Goal: Task Accomplishment & Management: Complete application form

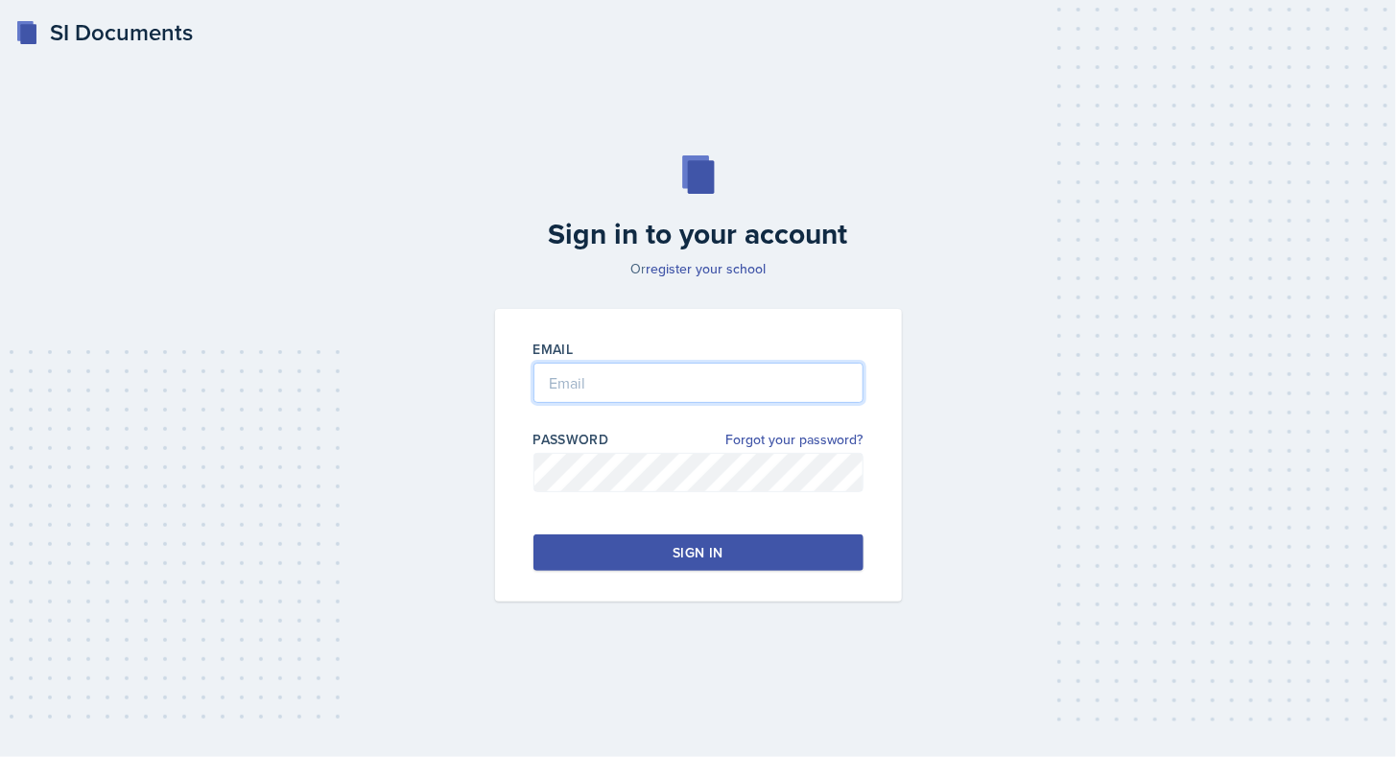
type input "[EMAIL_ADDRESS][DOMAIN_NAME]"
click at [776, 571] on div "Email [EMAIL_ADDRESS][DOMAIN_NAME] Password Forgot your password? Sign in" at bounding box center [698, 455] width 407 height 293
click at [793, 561] on button "Sign in" at bounding box center [698, 552] width 330 height 36
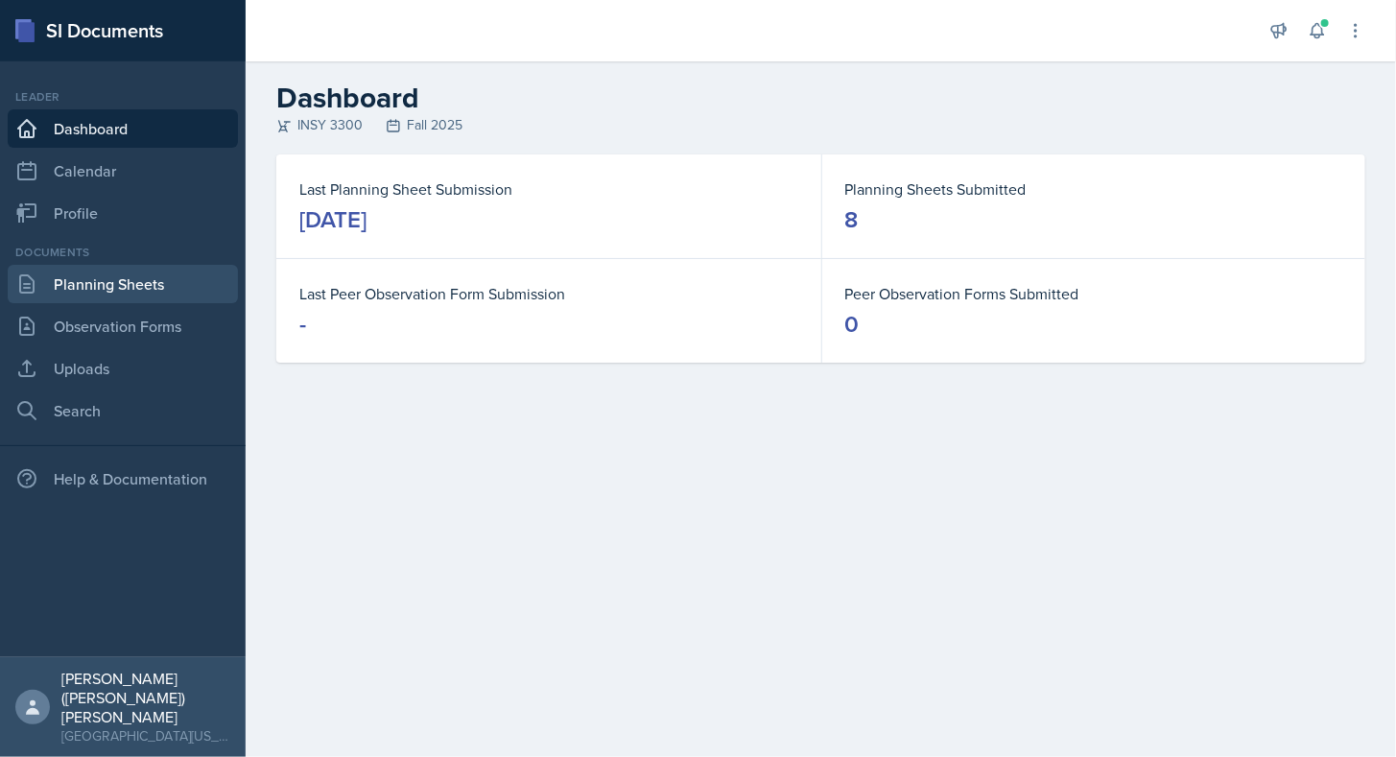
click at [166, 287] on link "Planning Sheets" at bounding box center [123, 284] width 230 height 38
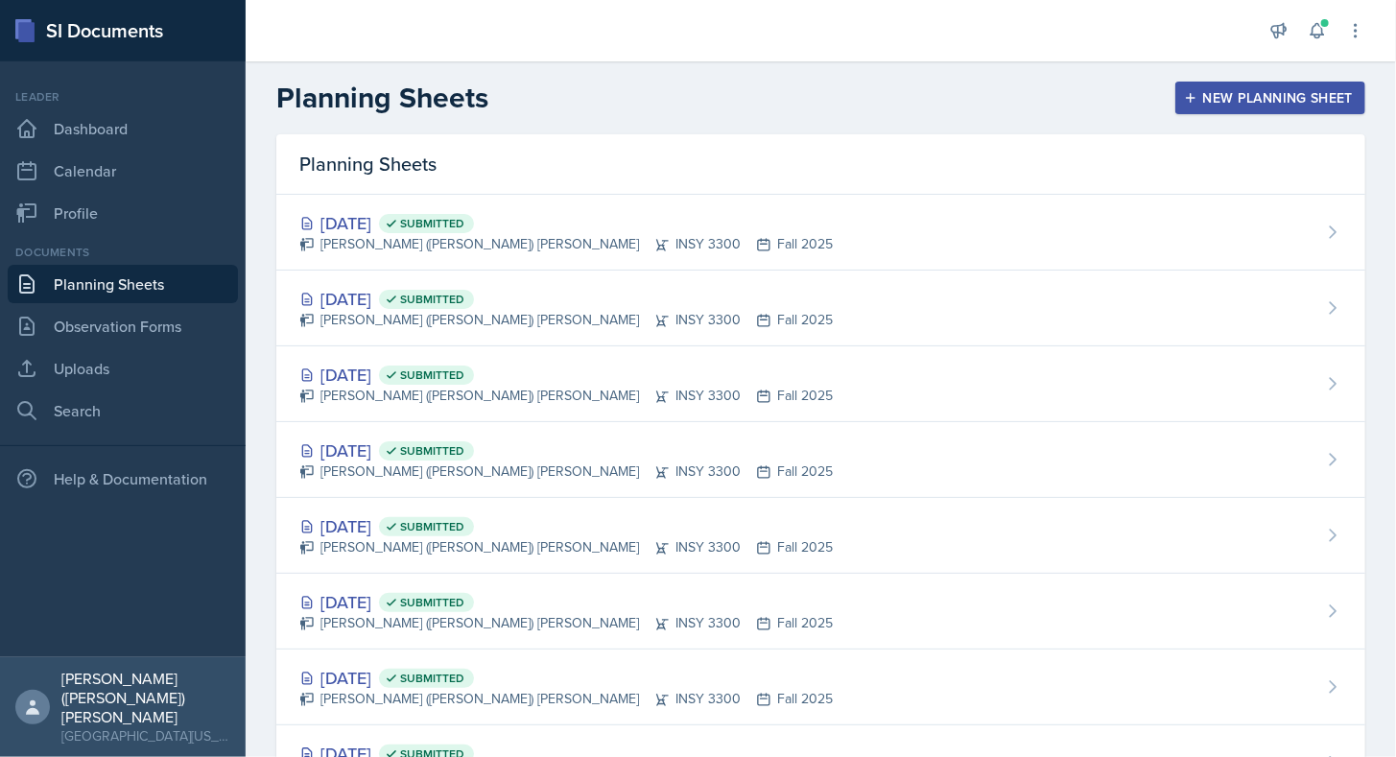
click at [1264, 69] on header "Planning Sheets New Planning Sheet" at bounding box center [821, 97] width 1150 height 73
click at [1259, 90] on div "New Planning Sheet" at bounding box center [1270, 97] width 165 height 15
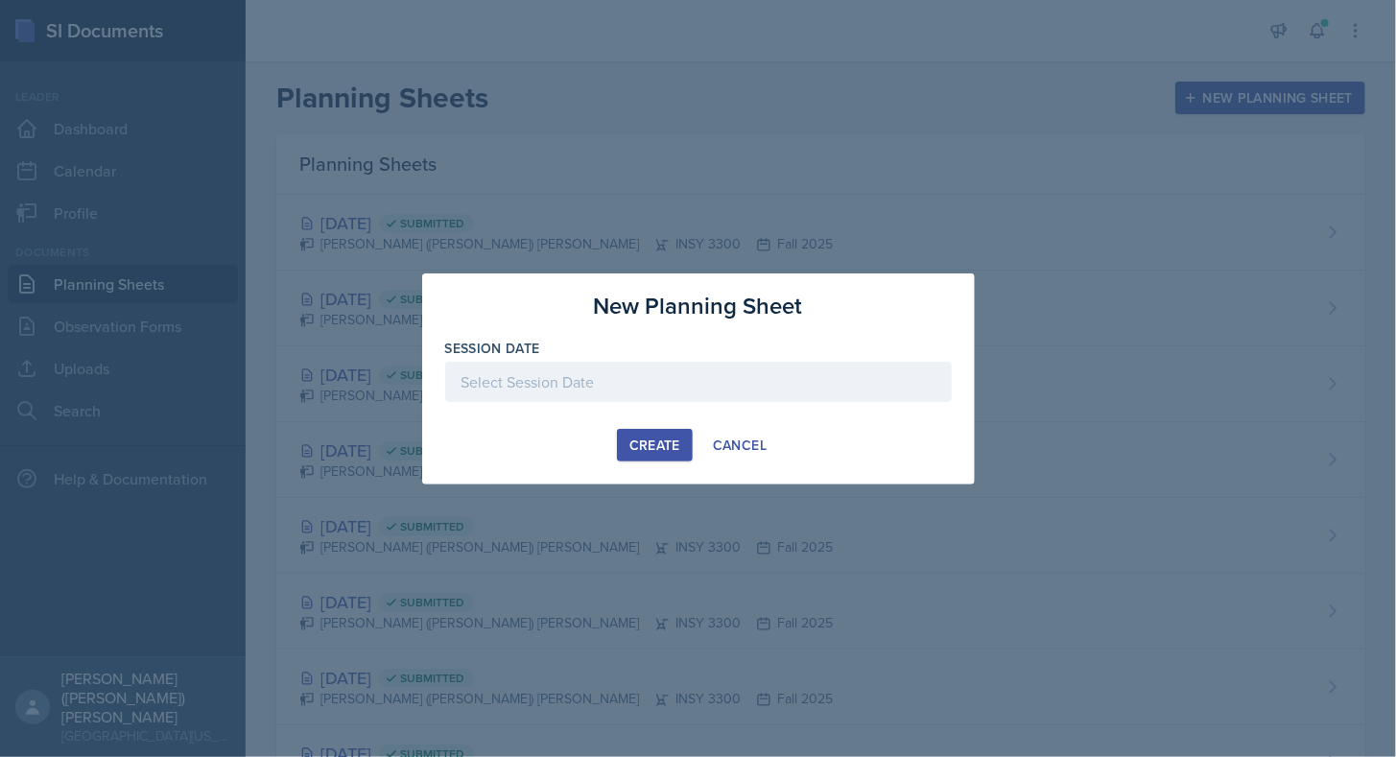
drag, startPoint x: 660, startPoint y: 449, endPoint x: 776, endPoint y: 377, distance: 136.6
click at [776, 377] on div "New Planning Sheet Session Date [DATE] 31 1 2 3 4 5 6 7 8 9 10 11 12 13 14 15 1…" at bounding box center [698, 378] width 553 height 211
click at [776, 378] on div at bounding box center [698, 382] width 507 height 40
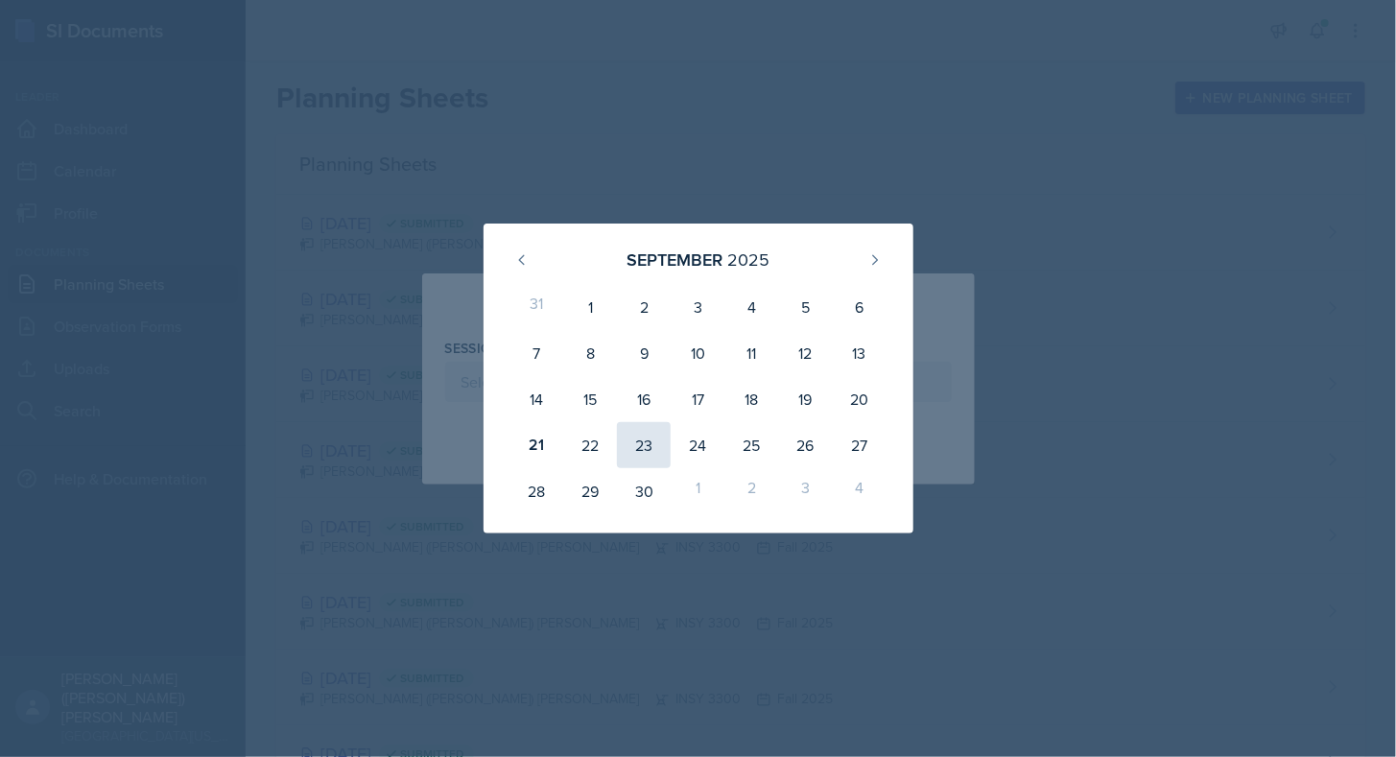
click at [646, 444] on div "23" at bounding box center [644, 445] width 54 height 46
type input "[DATE]"
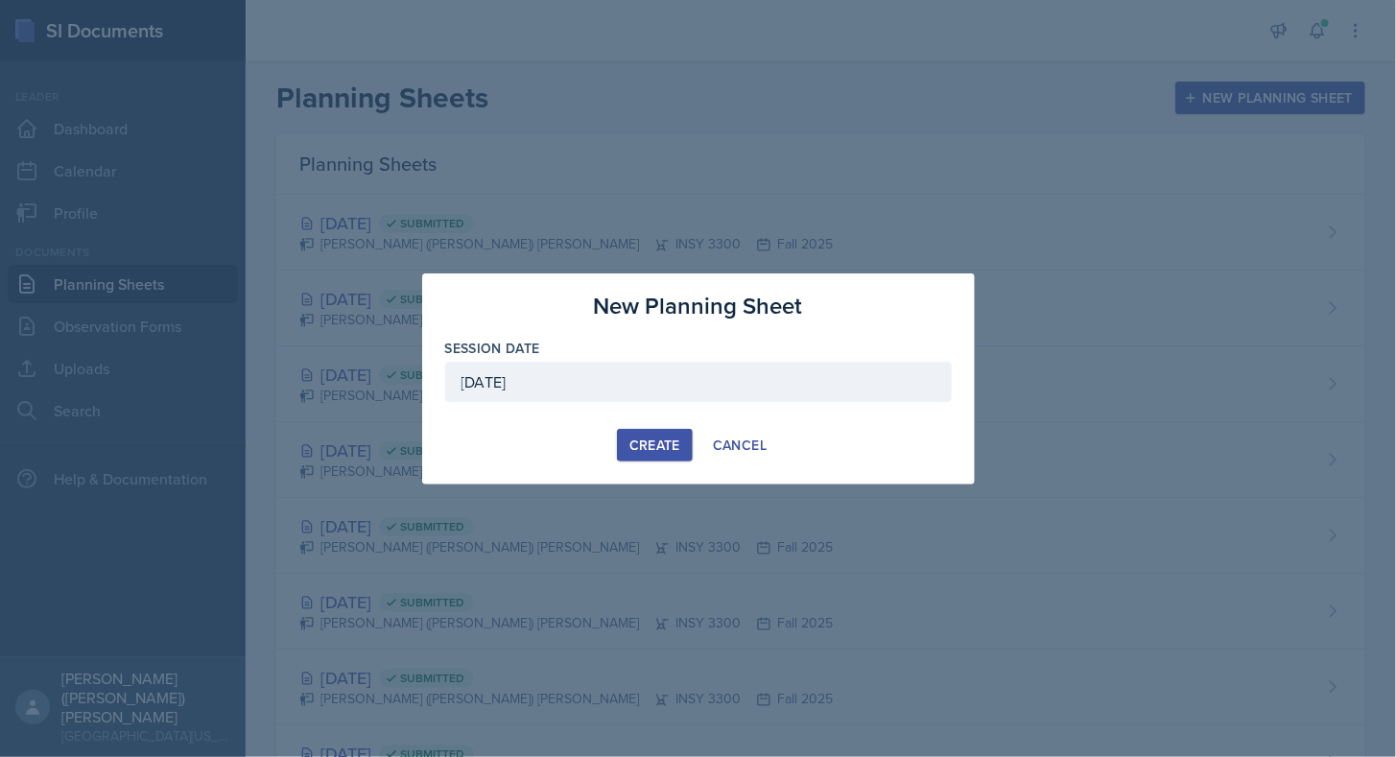
click at [664, 451] on div "Create" at bounding box center [654, 444] width 51 height 15
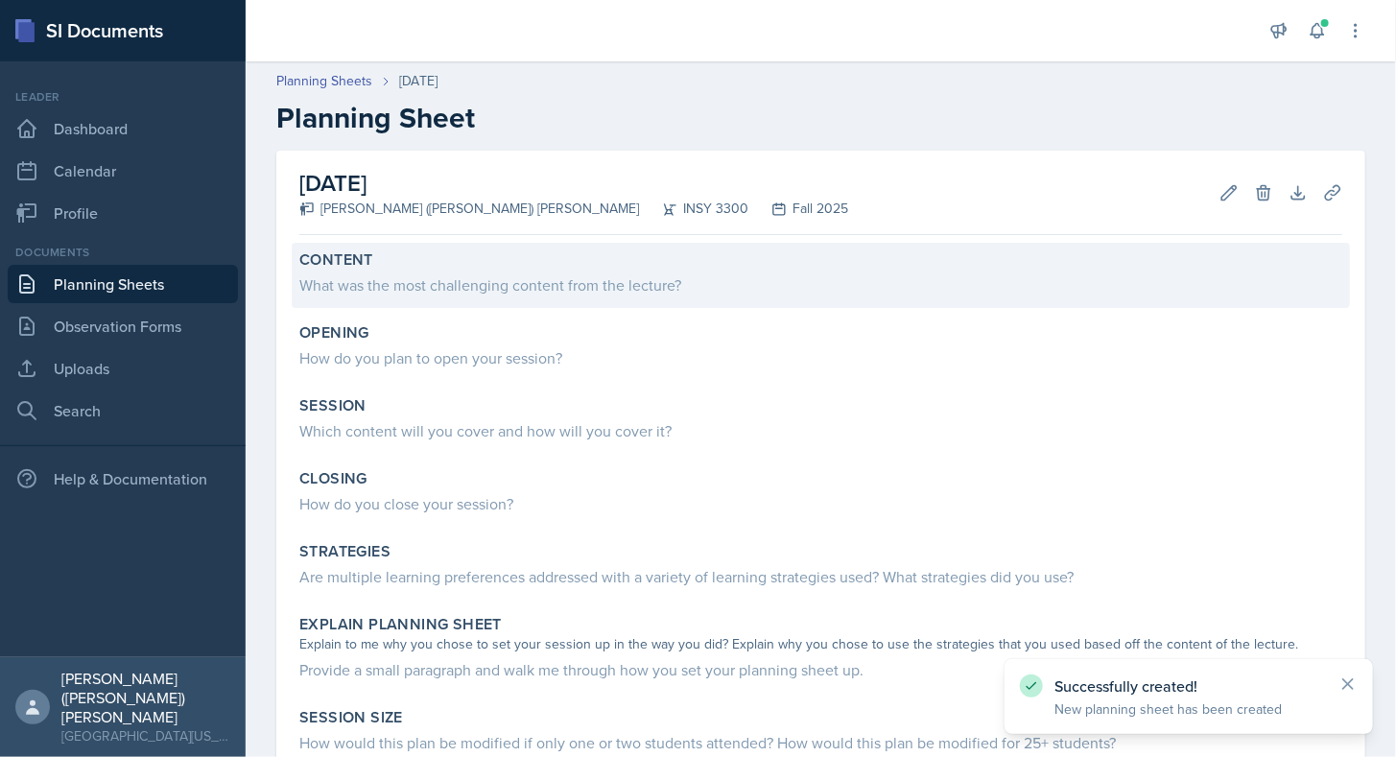
click at [420, 266] on div "Content" at bounding box center [820, 259] width 1043 height 19
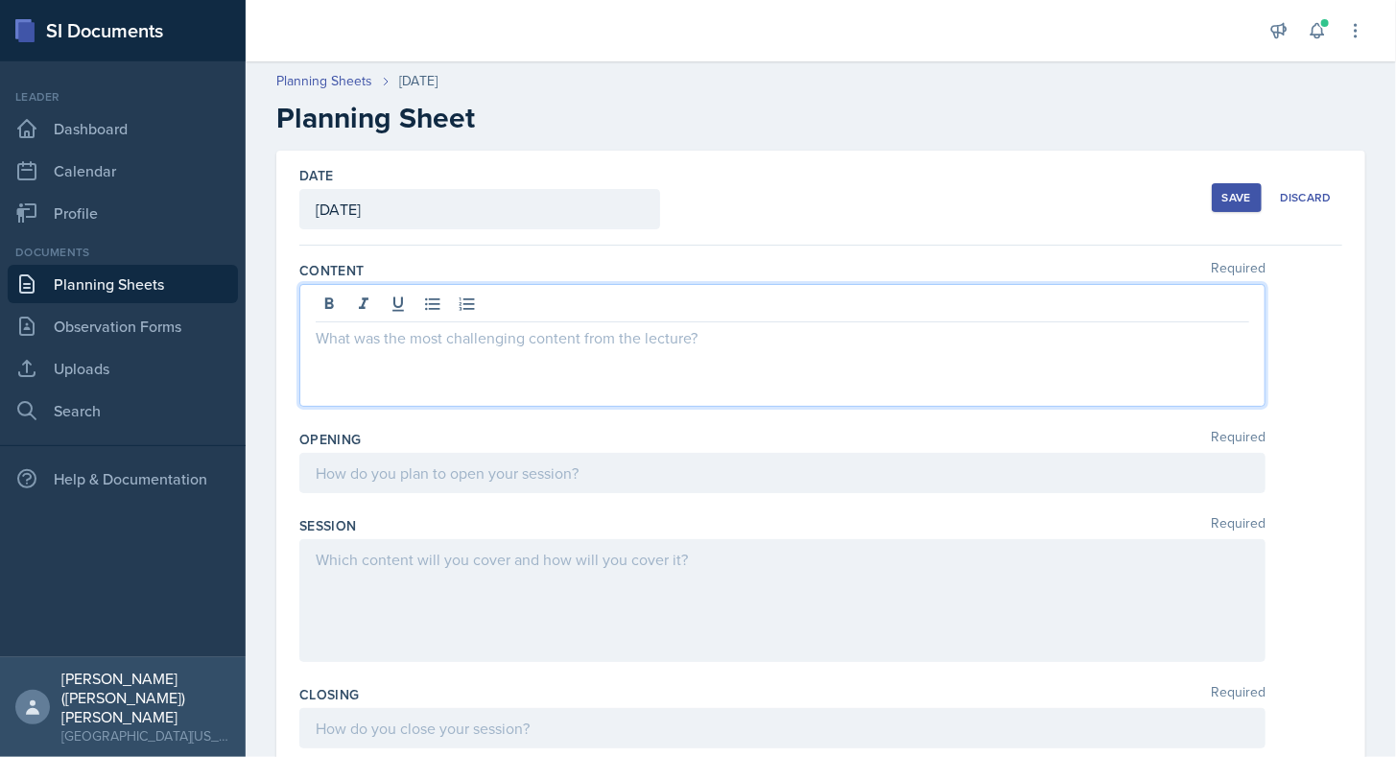
click at [448, 292] on div at bounding box center [782, 345] width 966 height 123
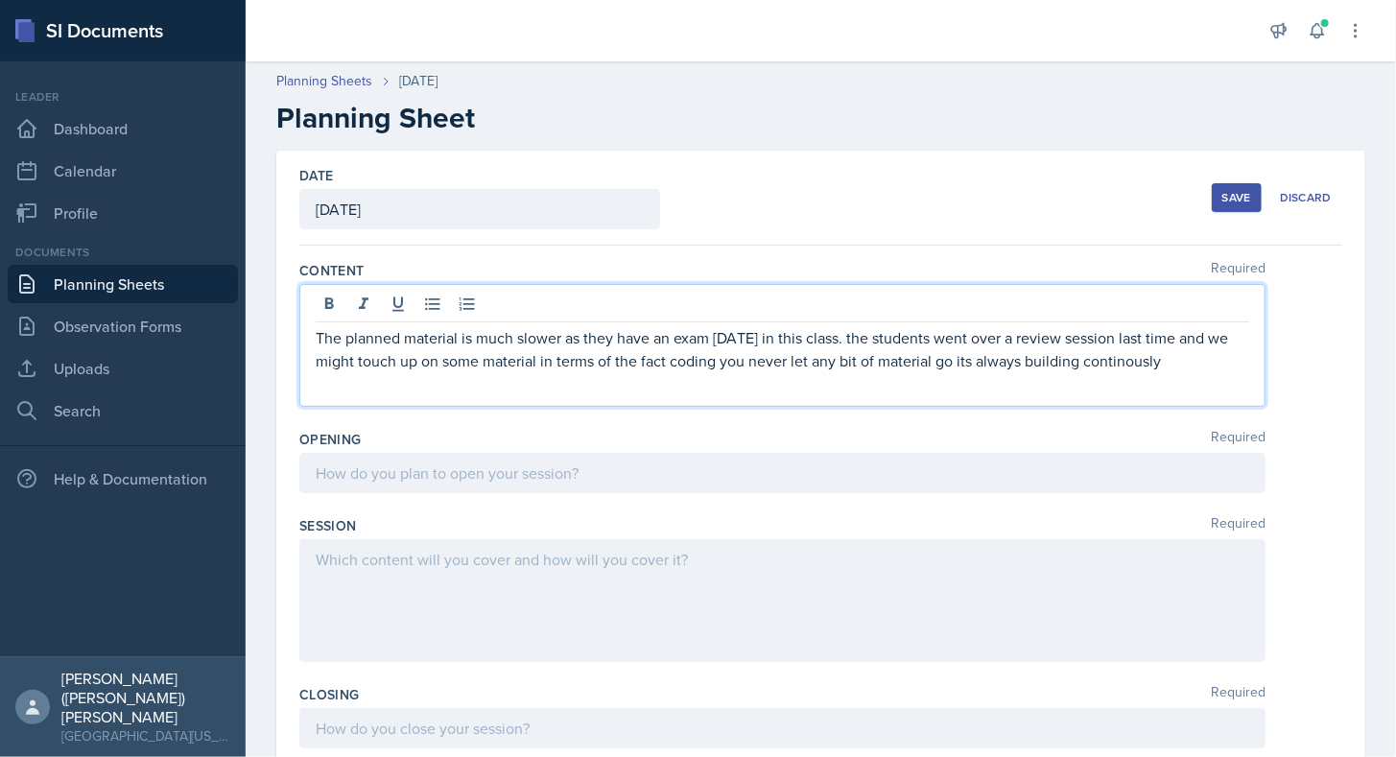
click at [511, 458] on div at bounding box center [782, 473] width 966 height 40
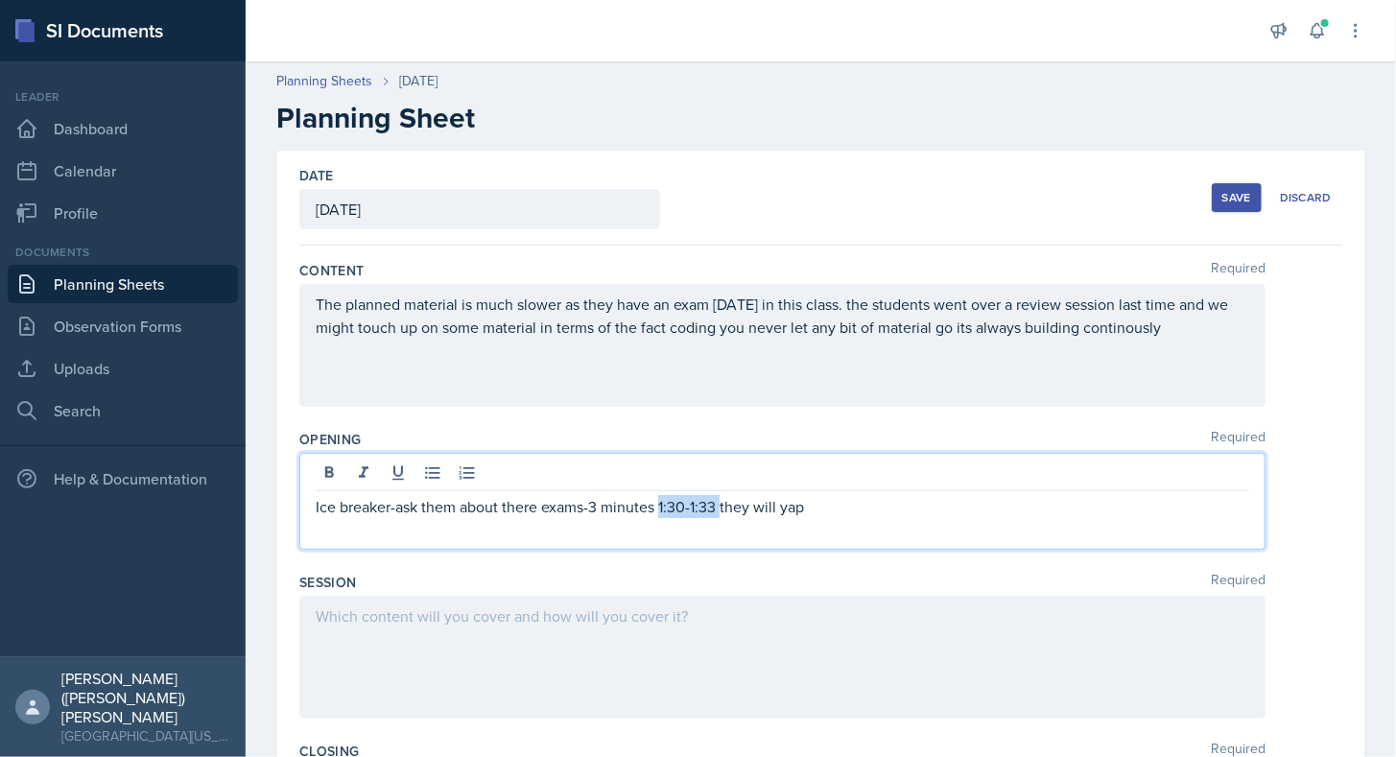
drag, startPoint x: 719, startPoint y: 510, endPoint x: 661, endPoint y: 509, distance: 57.6
click at [661, 509] on p "Ice breaker-ask them about there exams-3 minutes 1:30-1:33 they will yap" at bounding box center [782, 506] width 933 height 23
copy p "1:30-1:33"
click at [902, 506] on p "Ice breaker-ask them about there exams-3 minutes 1:30-1:33 they will yap" at bounding box center [782, 506] width 933 height 23
drag, startPoint x: 718, startPoint y: 506, endPoint x: 661, endPoint y: 499, distance: 57.0
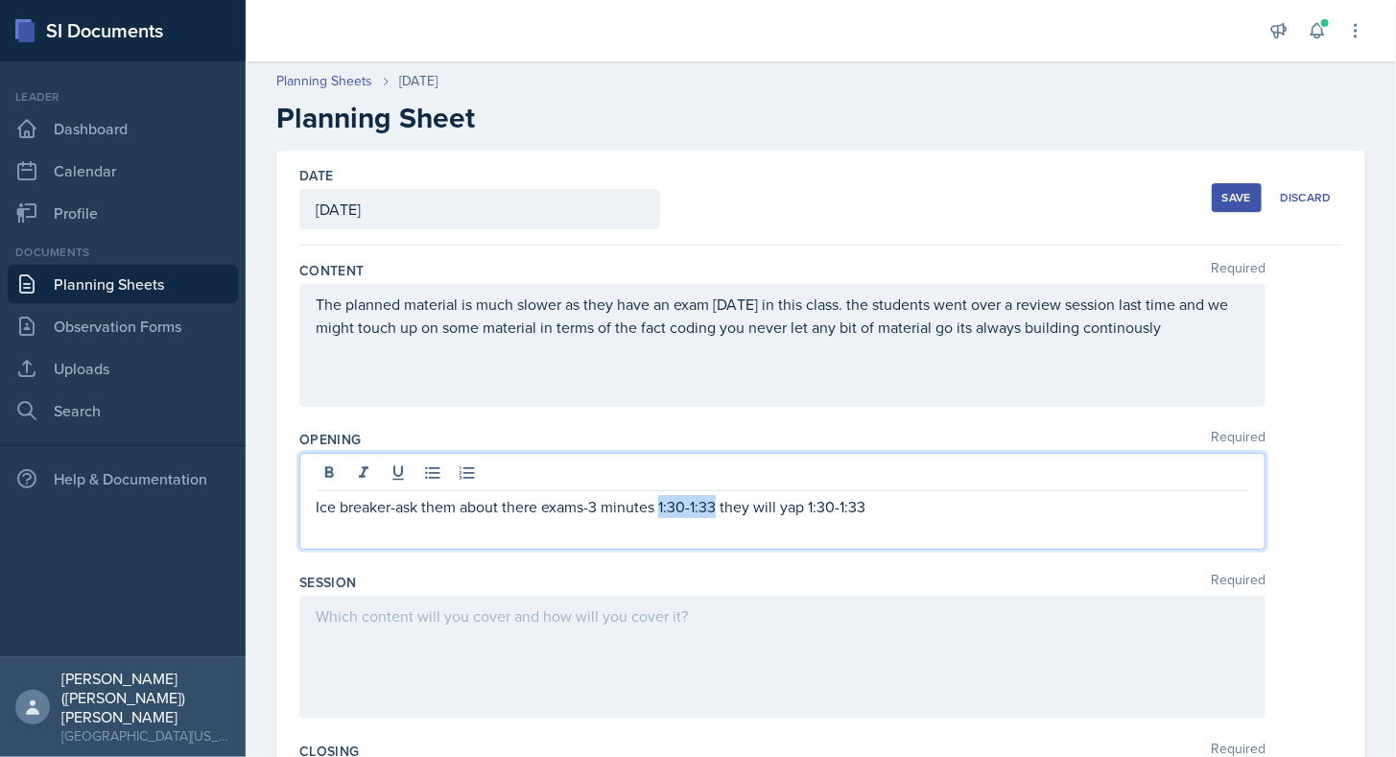
click at [661, 499] on p "Ice breaker-ask them about there exams-3 minutes 1:30-1:33 they will yap 1:30-1…" at bounding box center [782, 506] width 933 height 23
click at [484, 534] on p at bounding box center [782, 529] width 933 height 23
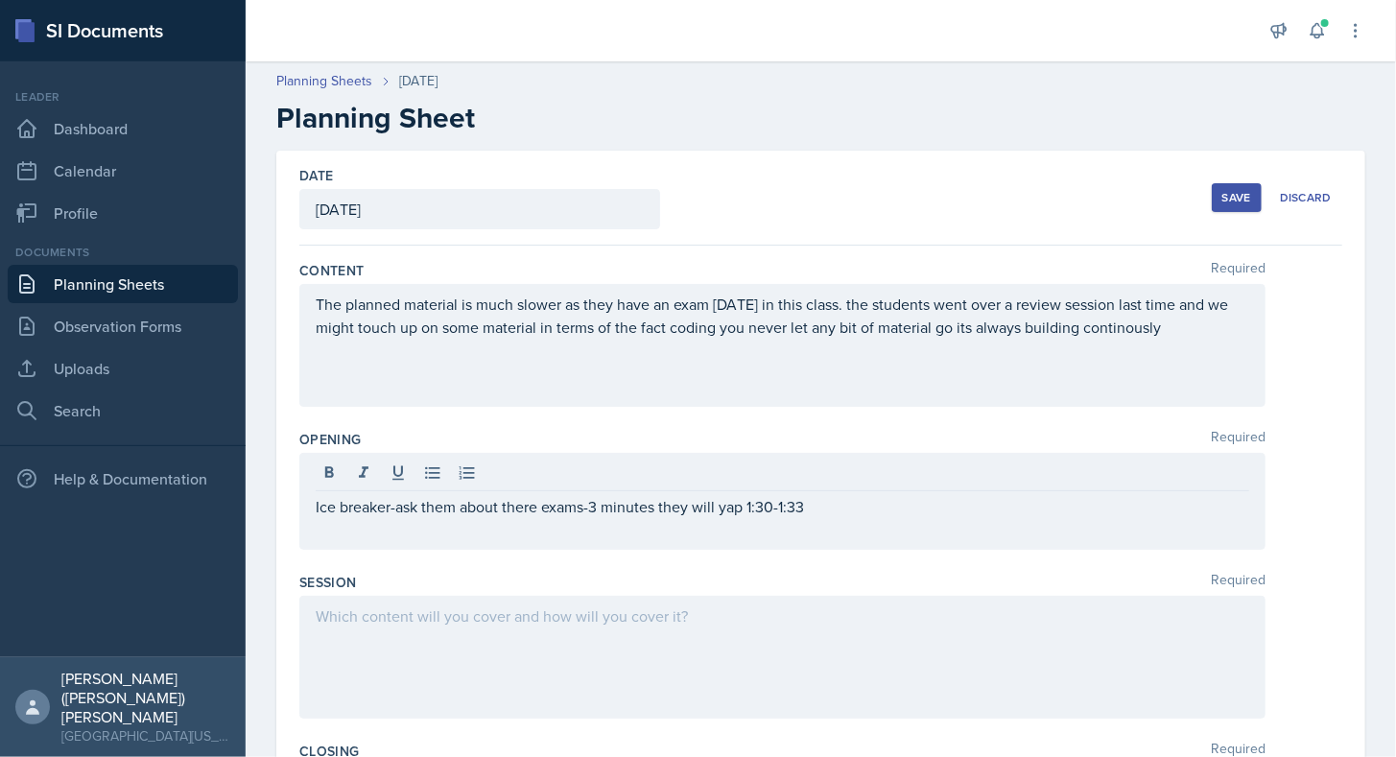
click at [309, 507] on div "Ice breaker-ask them about there exams-3 minutes they will yap 1:30-1:33" at bounding box center [782, 501] width 966 height 97
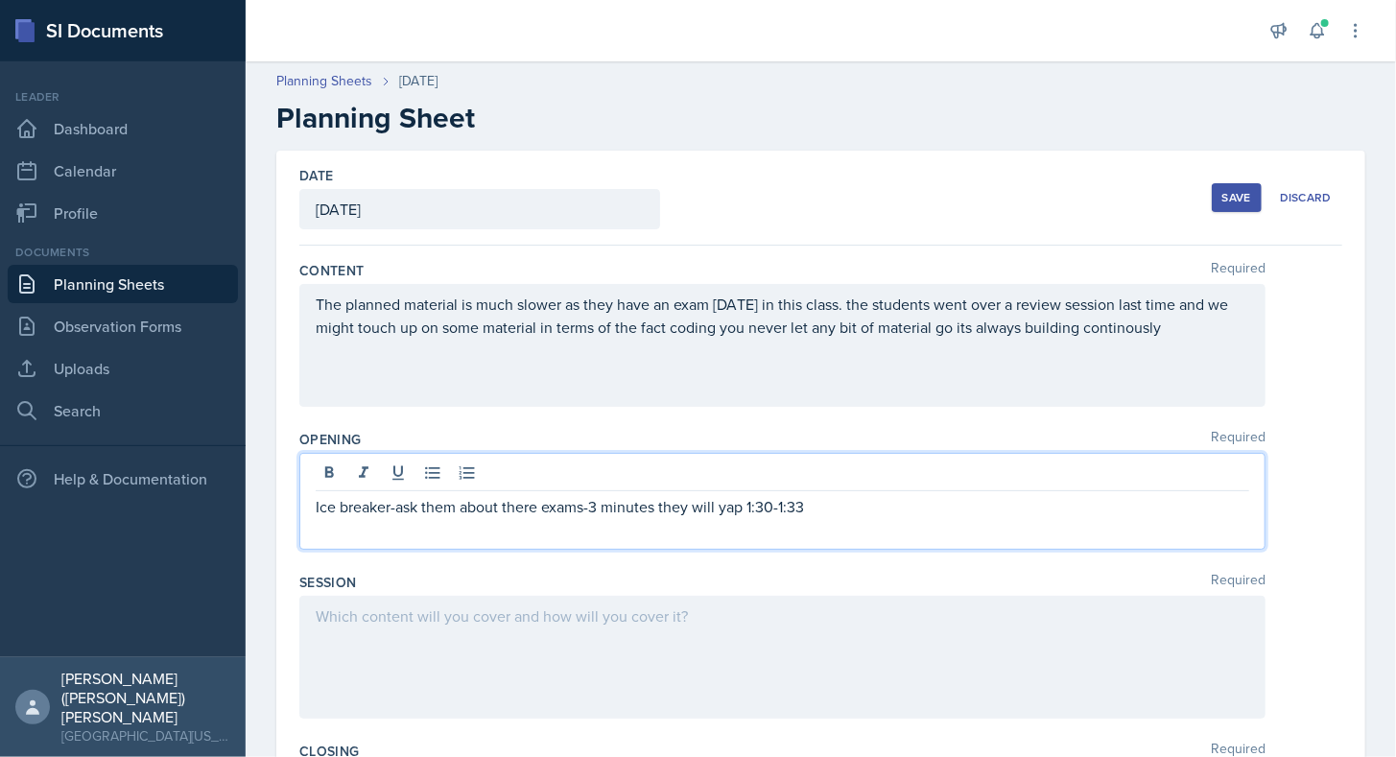
click at [390, 503] on p "Ice breaker-ask them about there exams-3 minutes they will yap 1:30-1:33" at bounding box center [782, 506] width 933 height 23
click at [413, 531] on p at bounding box center [782, 529] width 933 height 23
click at [1004, 505] on p "Ice breaker/opening monolouge-ask them about there exams-3 minutes they will ya…" at bounding box center [782, 506] width 933 height 23
click at [883, 508] on p "Ice breaker/opening monolouge-ask them about there exams-3 minutes they will ya…" at bounding box center [782, 506] width 933 height 23
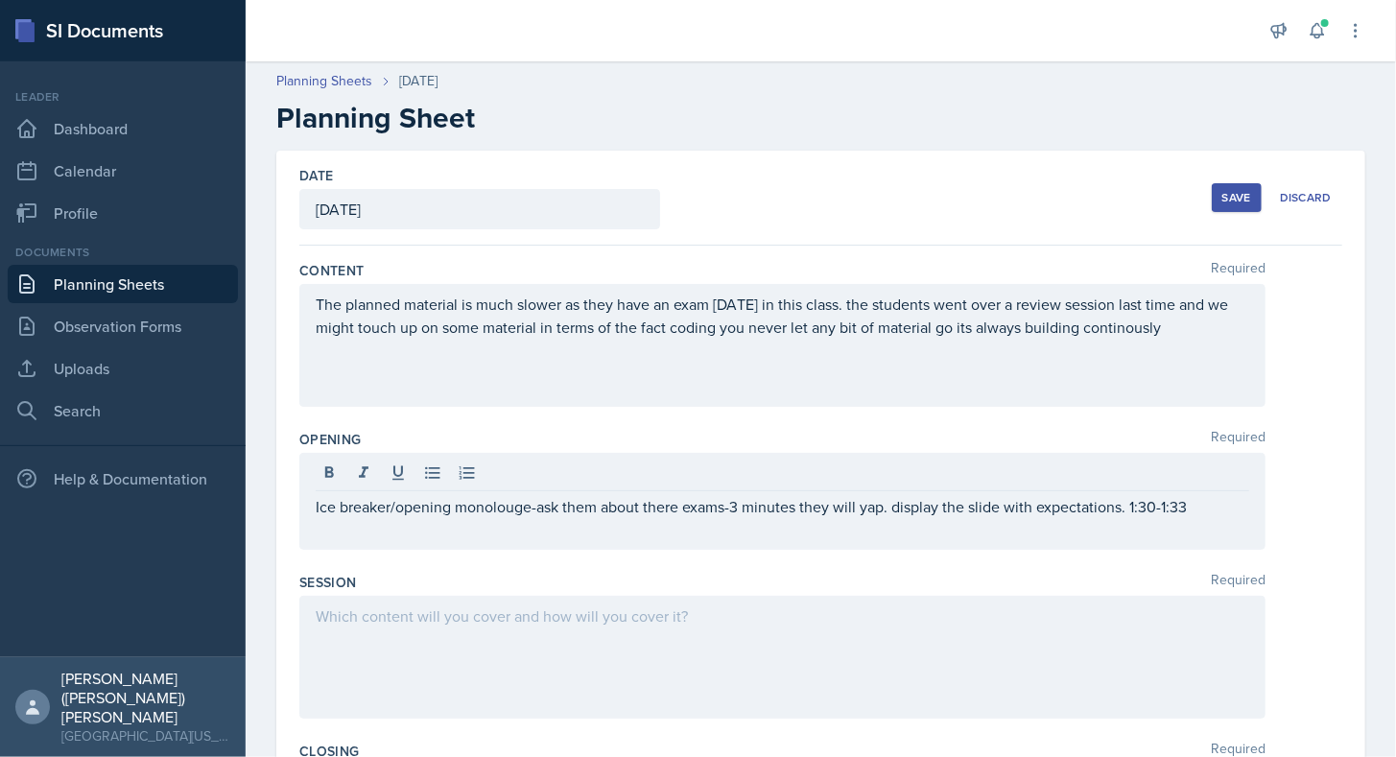
click at [784, 540] on div "Ice breaker/opening monolouge-ask them about there exams-3 minutes they will ya…" at bounding box center [782, 501] width 966 height 97
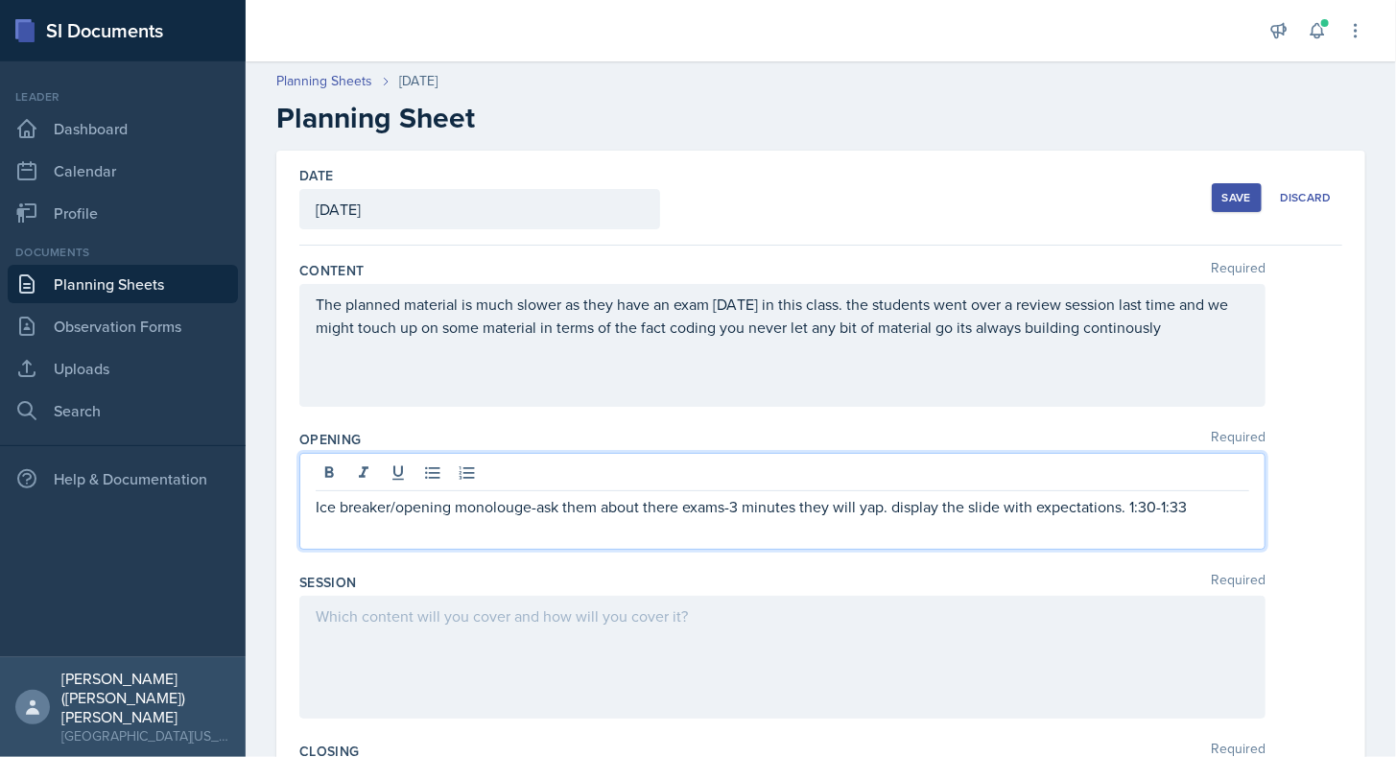
click at [784, 531] on p at bounding box center [782, 529] width 933 height 23
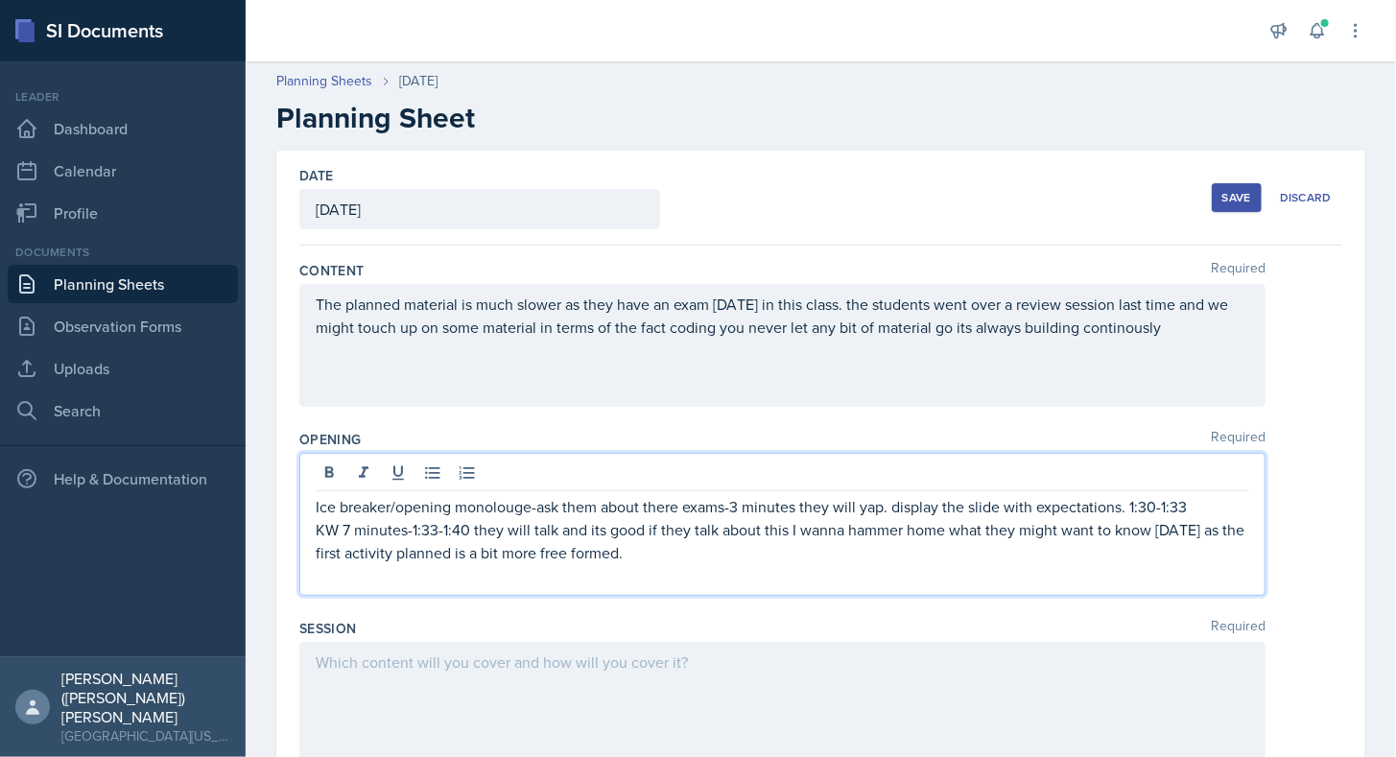
click at [566, 570] on p at bounding box center [782, 575] width 933 height 23
